Goal: Check status: Check status

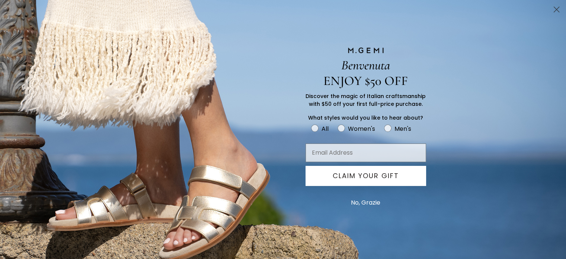
click at [555, 7] on circle "Close dialog" at bounding box center [557, 9] width 12 height 12
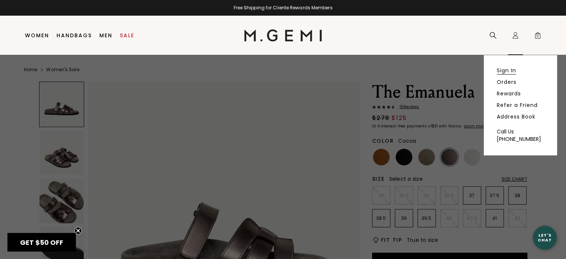
click at [510, 68] on link "Sign In" at bounding box center [506, 70] width 19 height 7
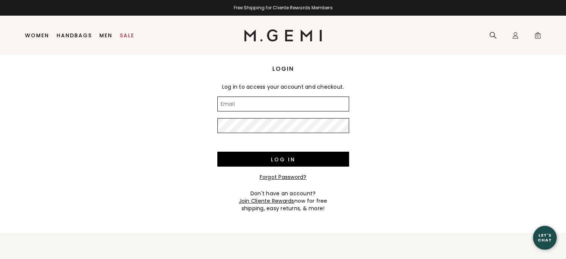
click at [258, 102] on input "Email" at bounding box center [283, 103] width 132 height 15
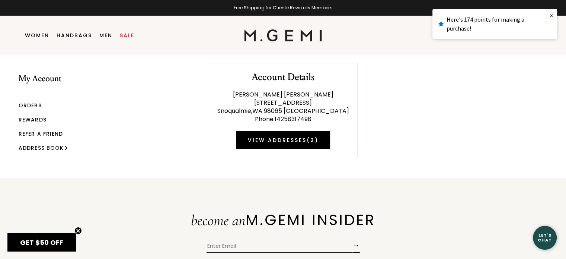
click at [552, 15] on link "×" at bounding box center [551, 15] width 11 height 13
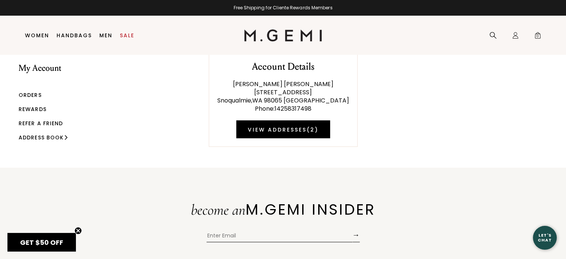
scroll to position [16, 0]
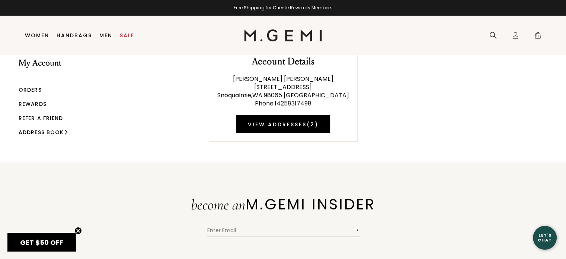
click at [30, 87] on link "Orders" at bounding box center [30, 89] width 23 height 7
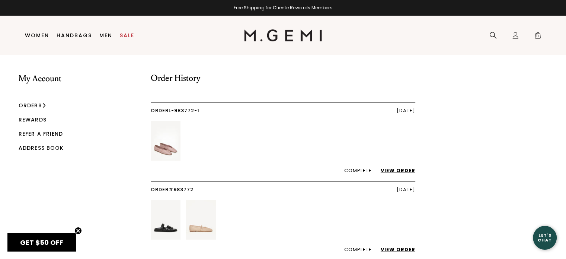
click at [165, 145] on img at bounding box center [166, 140] width 30 height 39
click at [394, 171] on link "View Order" at bounding box center [394, 170] width 42 height 7
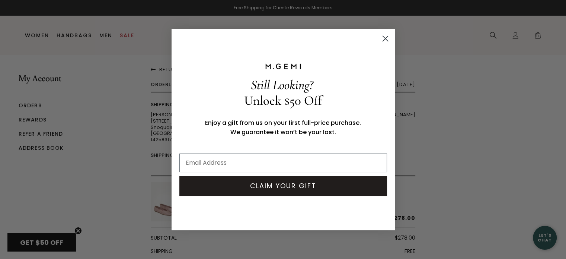
click at [384, 37] on icon "Close dialog" at bounding box center [385, 38] width 5 height 5
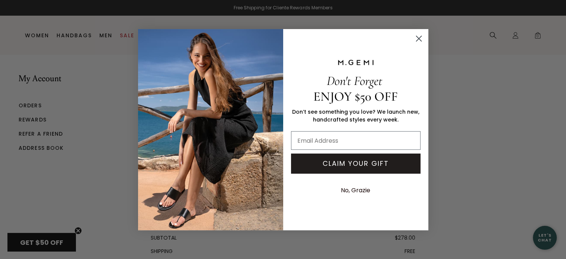
click at [418, 38] on circle "Close dialog" at bounding box center [418, 38] width 12 height 12
